Goal: Transaction & Acquisition: Purchase product/service

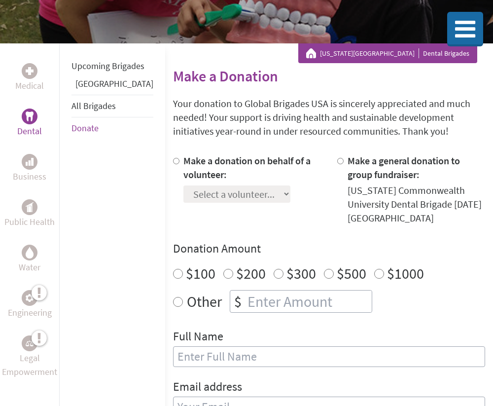
scroll to position [111, 0]
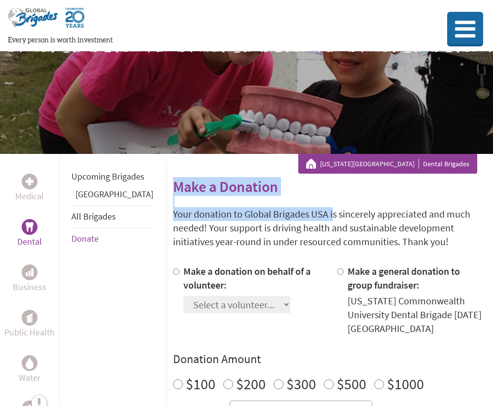
drag, startPoint x: 291, startPoint y: 164, endPoint x: 258, endPoint y: 218, distance: 63.0
click at [258, 218] on p "Your donation to Global Brigades USA is sincerely appreciated and much needed! …" at bounding box center [329, 227] width 312 height 41
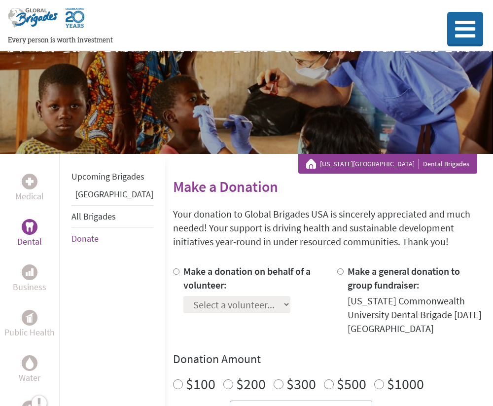
click at [190, 192] on h2 "Make a Donation" at bounding box center [329, 187] width 312 height 18
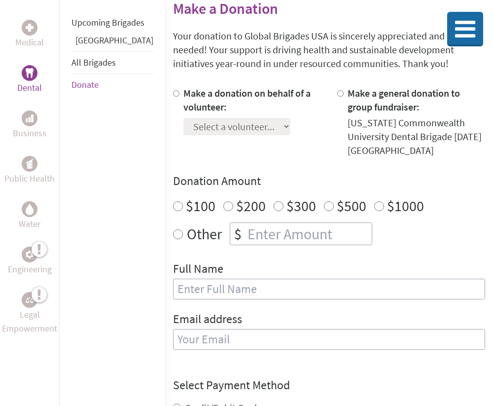
scroll to position [186, 0]
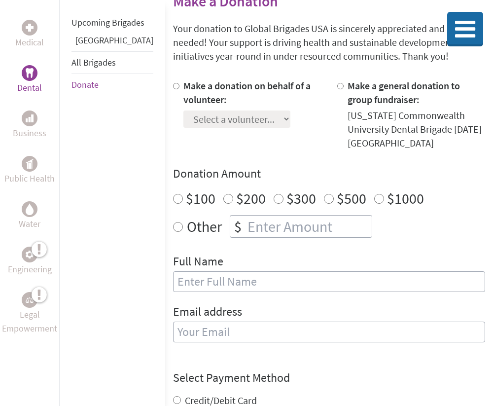
click at [191, 134] on div "Make a donation on behalf of a volunteer: Select a volunteer... Ava Zamani Brya…" at bounding box center [253, 114] width 138 height 71
click at [173, 88] on div at bounding box center [178, 114] width 10 height 71
click at [173, 86] on input "Make a donation on behalf of a volunteer:" at bounding box center [176, 86] width 6 height 6
radio input "true"
click at [187, 111] on select "Select a volunteer... Ava Zamani Bryan Kang Christina Bojdak Connor Morrell Dan…" at bounding box center [237, 119] width 107 height 17
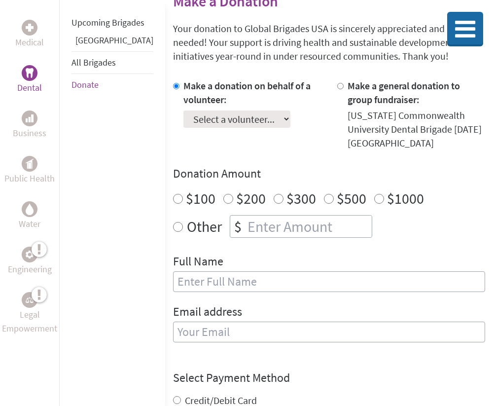
select select "9E92DD2F-7876-11F0-9E6E-42010A400005"
click at [184, 111] on select "Select a volunteer... Ava Zamani Bryan Kang Christina Bojdak Connor Morrell Dan…" at bounding box center [237, 119] width 107 height 17
click at [381, 106] on div "Make a general donation to group fundraiser:" at bounding box center [417, 93] width 138 height 28
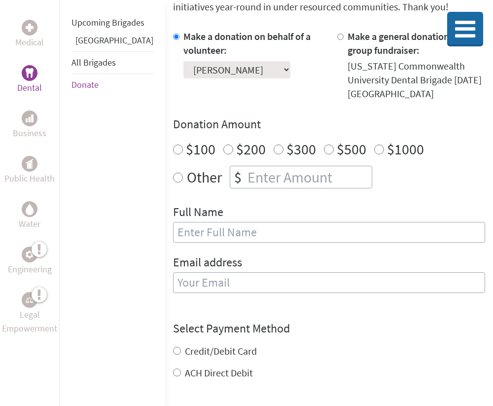
scroll to position [236, 0]
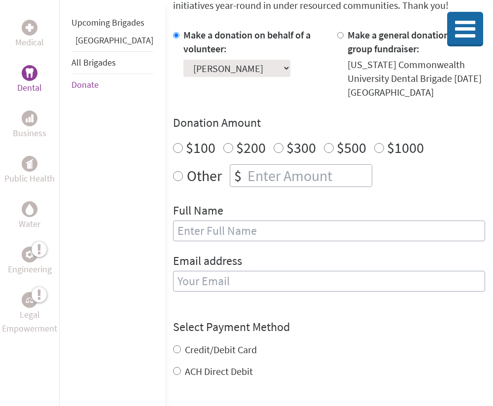
click at [173, 151] on input "$100" at bounding box center [178, 148] width 10 height 10
radio input "true"
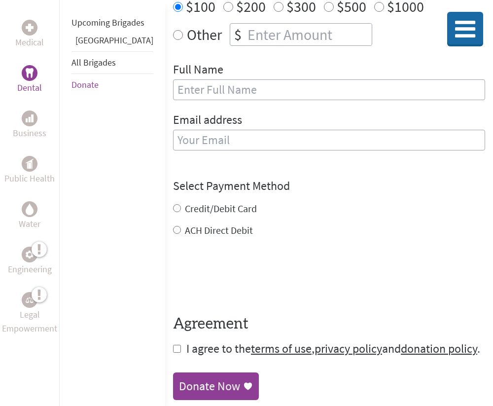
scroll to position [351, 0]
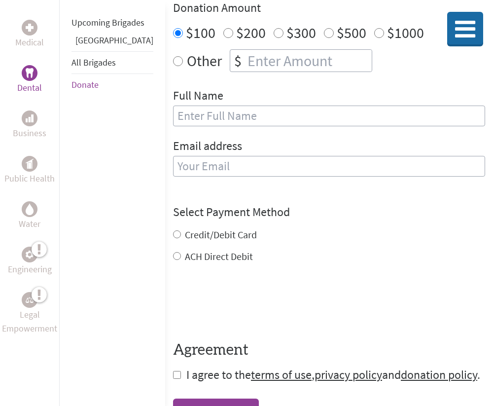
click at [106, 186] on div "Upcoming Brigades Guatemala All Brigades Donate" at bounding box center [112, 203] width 106 height 406
